Goal: Information Seeking & Learning: Check status

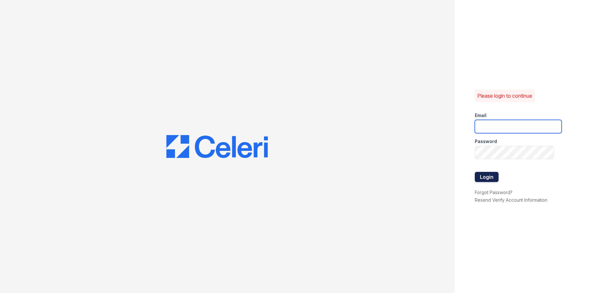
type input "theheightsatdunwoody@trinity-pm.com"
click at [493, 179] on button "Login" at bounding box center [487, 177] width 24 height 10
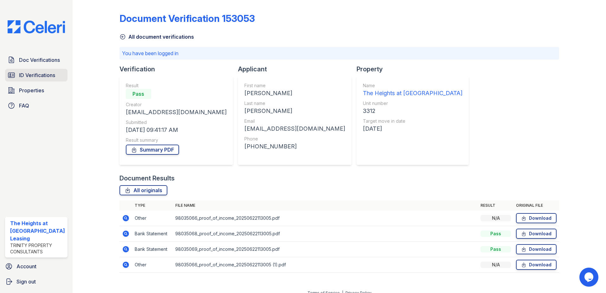
click at [43, 75] on span "ID Verifications" at bounding box center [37, 75] width 36 height 8
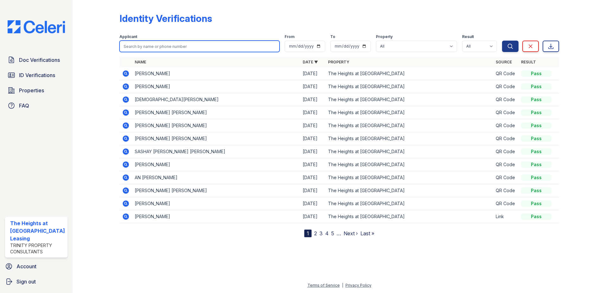
click at [158, 50] on input "search" at bounding box center [200, 46] width 160 height 11
type input "jamme"
click at [502, 41] on button "Search" at bounding box center [510, 46] width 16 height 11
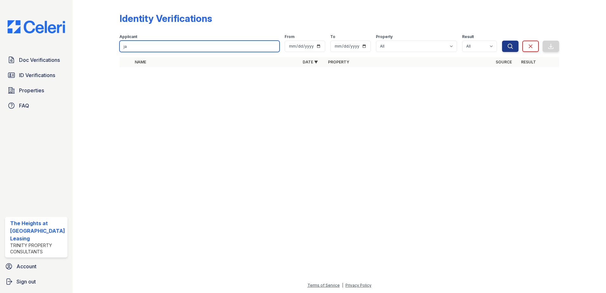
type input "j"
type input "strong"
click at [502, 41] on button "Search" at bounding box center [510, 46] width 16 height 11
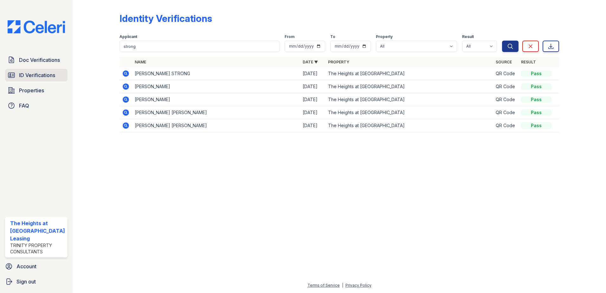
click at [26, 74] on span "ID Verifications" at bounding box center [37, 75] width 36 height 8
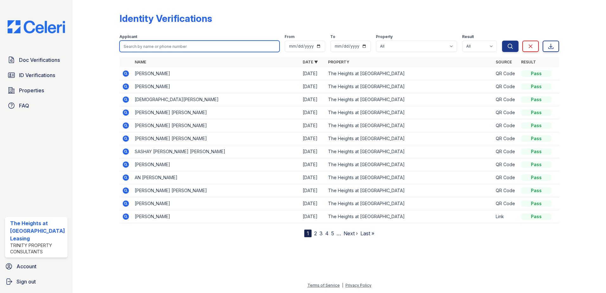
click at [166, 49] on input "search" at bounding box center [200, 46] width 160 height 11
paste input "[PERSON_NAME]"
type input "[PERSON_NAME]"
click at [502, 41] on button "Search" at bounding box center [510, 46] width 16 height 11
